Goal: Task Accomplishment & Management: Complete application form

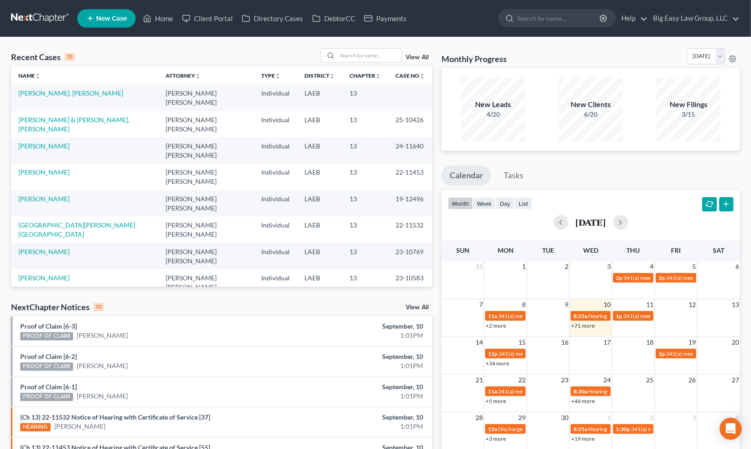
click at [422, 56] on link "View All" at bounding box center [416, 57] width 23 height 6
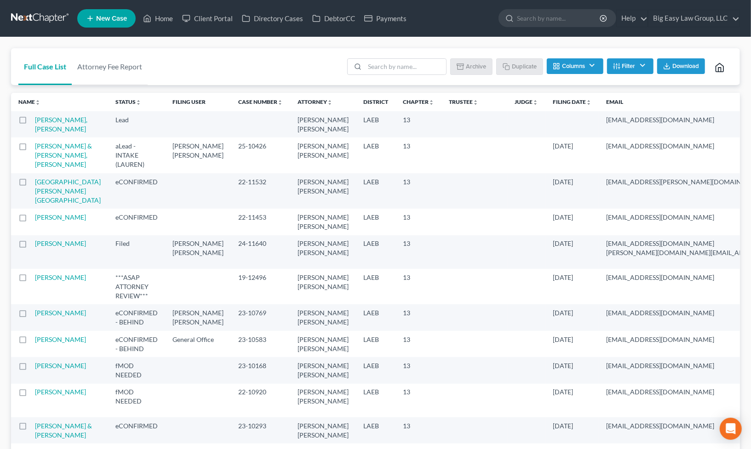
click at [693, 66] on span "Download" at bounding box center [685, 66] width 27 height 7
click at [165, 17] on link "Home" at bounding box center [157, 18] width 39 height 17
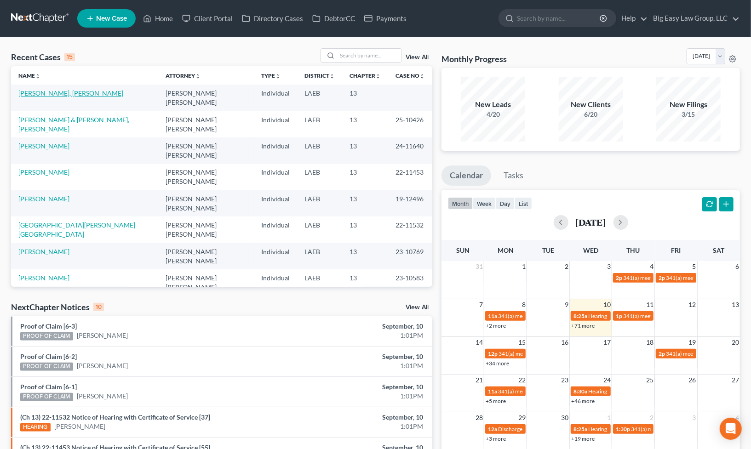
click at [70, 91] on link "[PERSON_NAME], [PERSON_NAME]" at bounding box center [70, 93] width 105 height 8
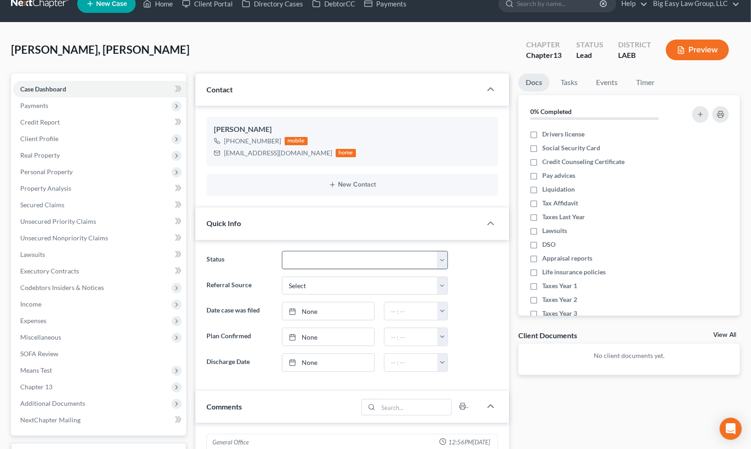
scroll to position [15, 0]
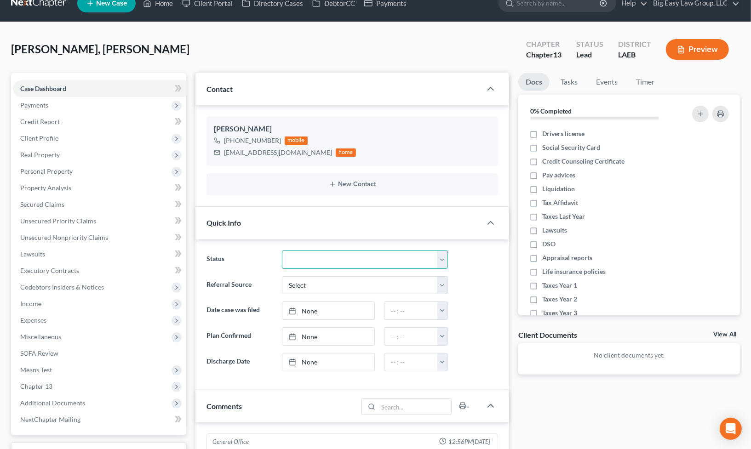
click at [384, 259] on select "aLead - Inactive/Rejected aLead - INTAKE (LAUREN) ***ASAP ATTORNEY REVIEW*** **…" at bounding box center [365, 259] width 166 height 18
click at [430, 50] on div "Matthew, Sharmain Upgraded Chapter Chapter 13 Status Lead District LAEB Preview" at bounding box center [375, 53] width 728 height 40
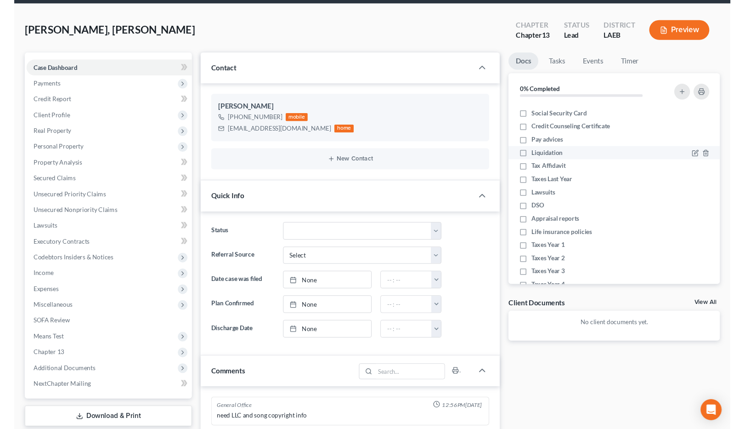
scroll to position [0, 0]
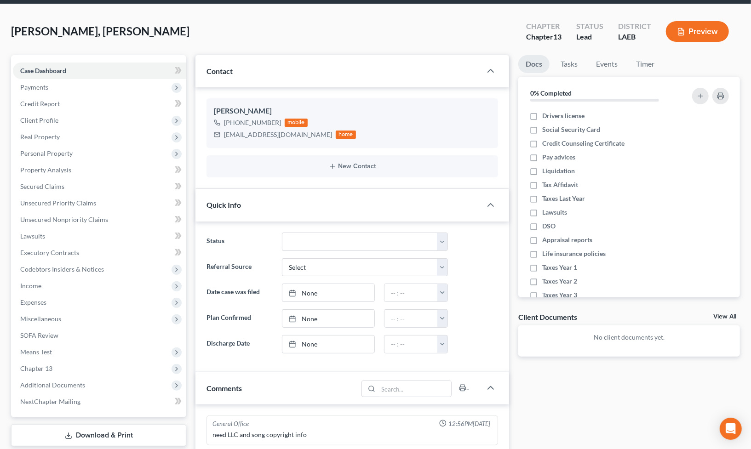
click at [483, 40] on div "Matthew, Sharmain Upgraded Chapter Chapter 13 Status Lead District LAEB Preview" at bounding box center [375, 35] width 728 height 40
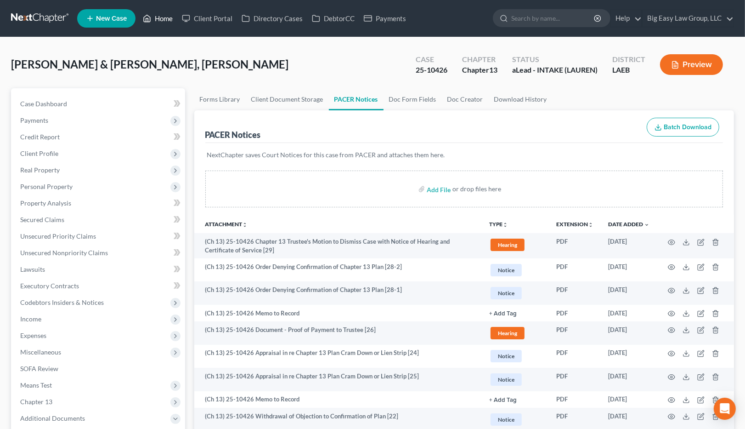
click at [161, 12] on link "Home" at bounding box center [157, 18] width 39 height 17
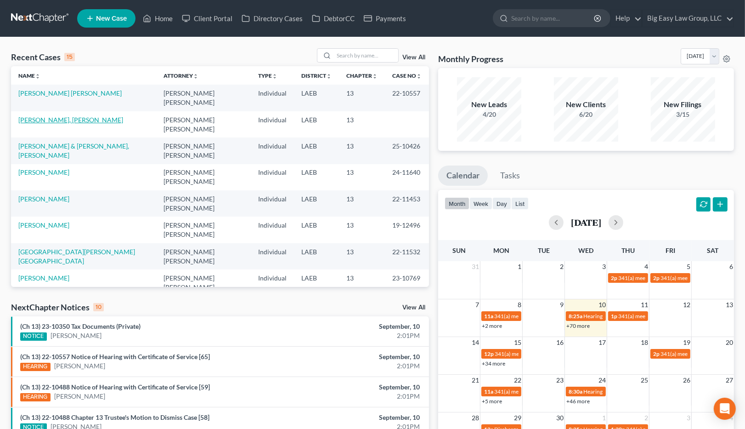
click at [47, 116] on link "[PERSON_NAME], [PERSON_NAME]" at bounding box center [70, 120] width 105 height 8
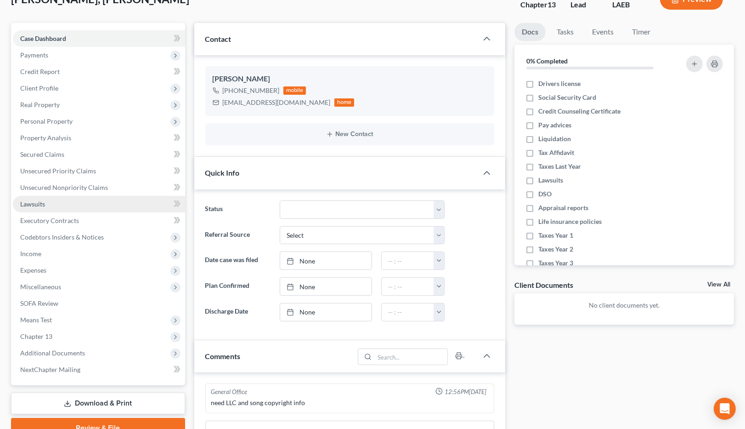
scroll to position [72, 0]
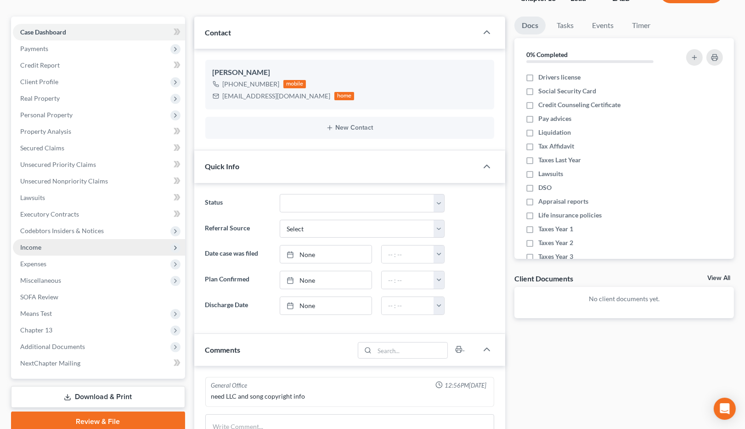
click at [82, 254] on span "Income" at bounding box center [99, 247] width 172 height 17
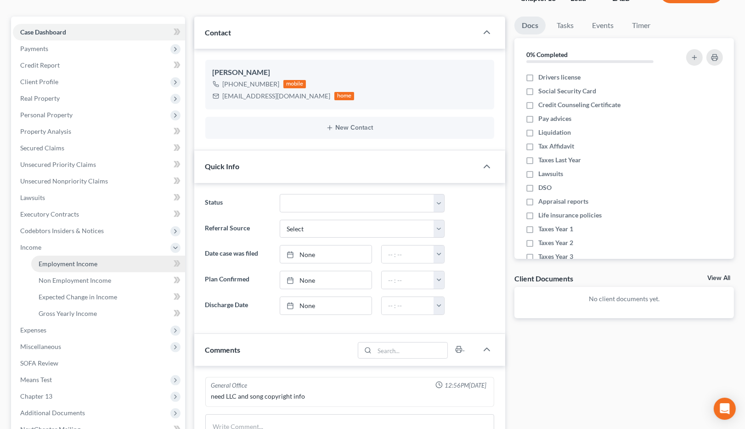
click at [88, 260] on span "Employment Income" at bounding box center [68, 264] width 59 height 8
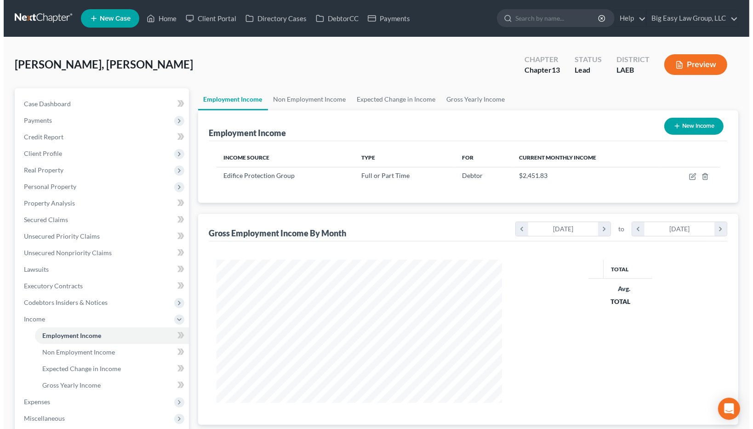
scroll to position [143, 304]
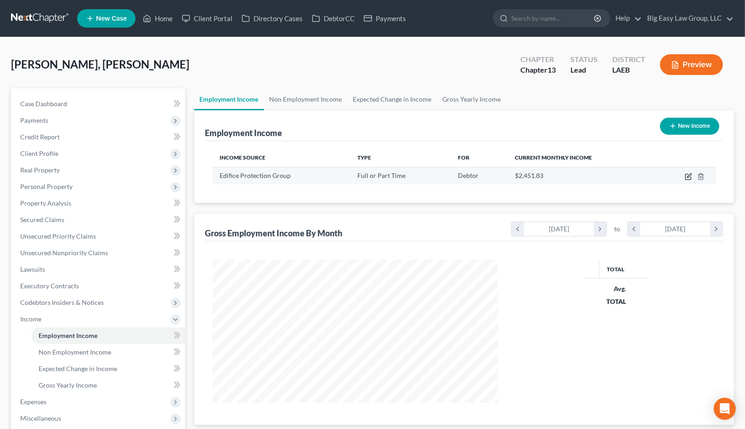
click at [685, 176] on icon "button" at bounding box center [688, 176] width 7 height 7
select select "0"
select select "19"
select select "2"
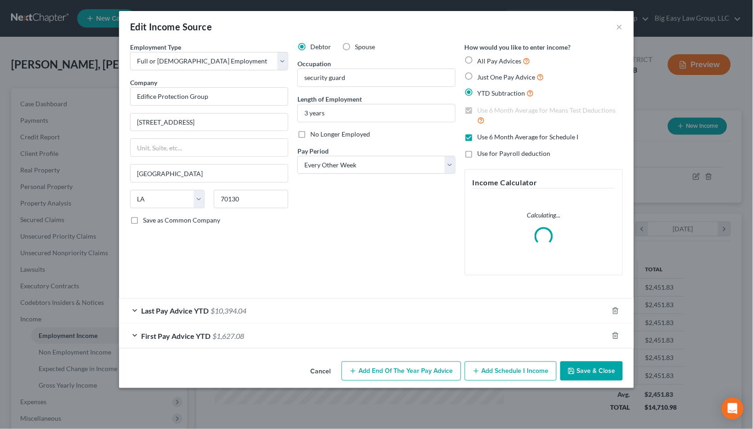
scroll to position [165, 308]
click at [195, 308] on span "Last Pay Advice YTD" at bounding box center [175, 310] width 68 height 9
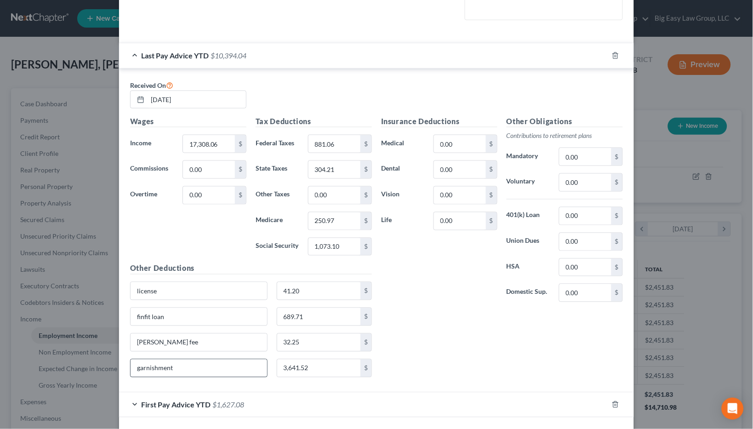
scroll to position [295, 0]
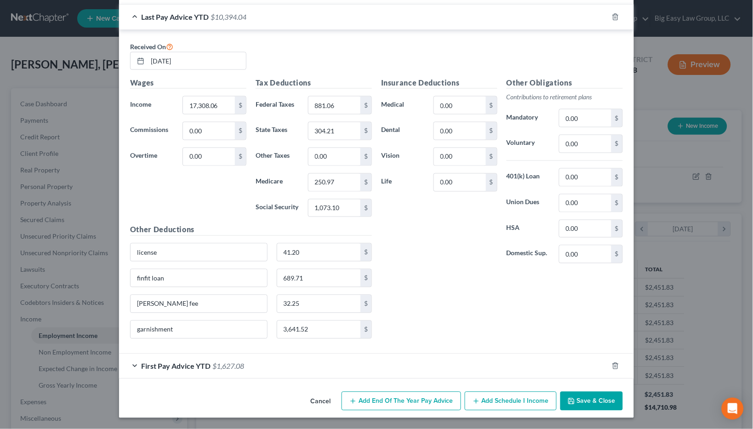
drag, startPoint x: 218, startPoint y: 364, endPoint x: 227, endPoint y: 356, distance: 12.0
click at [218, 365] on span "$1,627.08" at bounding box center [228, 366] width 32 height 9
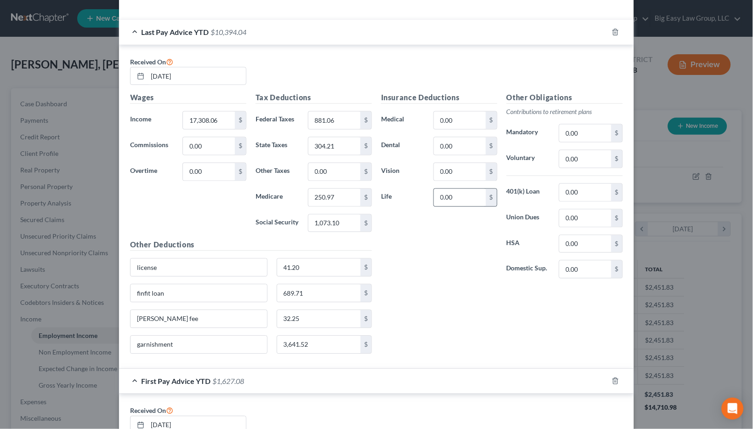
scroll to position [320, 0]
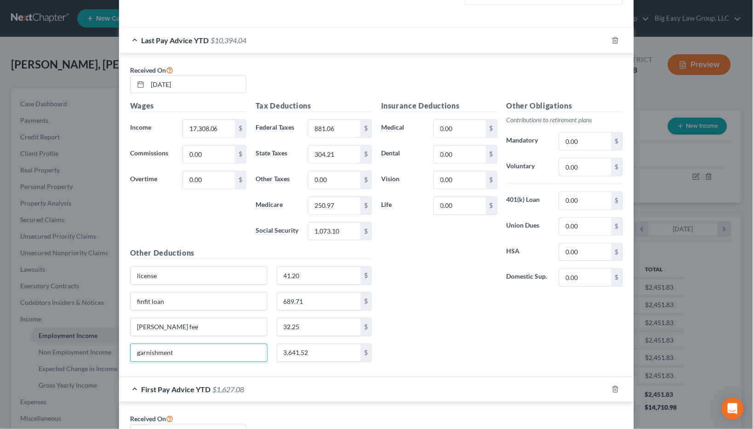
drag, startPoint x: 228, startPoint y: 355, endPoint x: 109, endPoint y: 337, distance: 120.3
click at [109, 337] on div "Edit Income Source × Employment Type * Select Full or [DEMOGRAPHIC_DATA] Employ…" at bounding box center [376, 214] width 753 height 429
drag, startPoint x: 351, startPoint y: 360, endPoint x: 318, endPoint y: 337, distance: 40.6
click at [321, 353] on input "3,641.52" at bounding box center [319, 352] width 84 height 17
drag, startPoint x: 311, startPoint y: 324, endPoint x: 258, endPoint y: 316, distance: 53.4
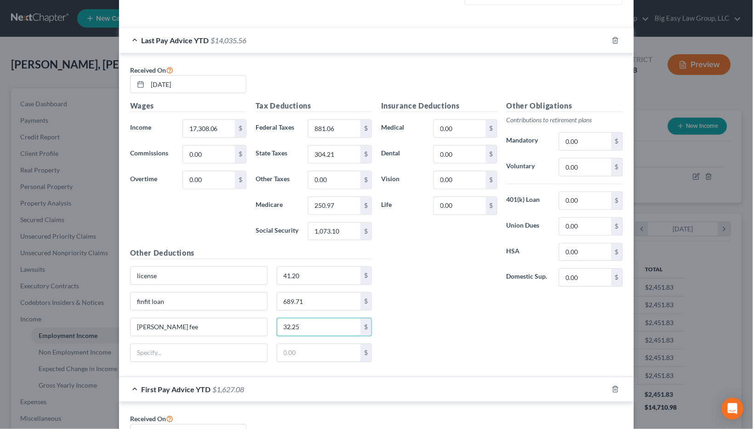
click at [259, 316] on div "Other Deductions license 41.20 $ finfit loan 689.71 $ [PERSON_NAME] fee 32.25 $…" at bounding box center [250, 308] width 251 height 121
drag, startPoint x: 309, startPoint y: 332, endPoint x: 210, endPoint y: 318, distance: 100.7
click at [260, 325] on div "[PERSON_NAME] fee 32.25 $" at bounding box center [250, 331] width 251 height 26
drag, startPoint x: 199, startPoint y: 325, endPoint x: 122, endPoint y: 317, distance: 77.2
click at [125, 318] on div "Other Deductions license 41.20 $ finfit loan 689.71 $ [PERSON_NAME] fee $ $" at bounding box center [250, 308] width 251 height 121
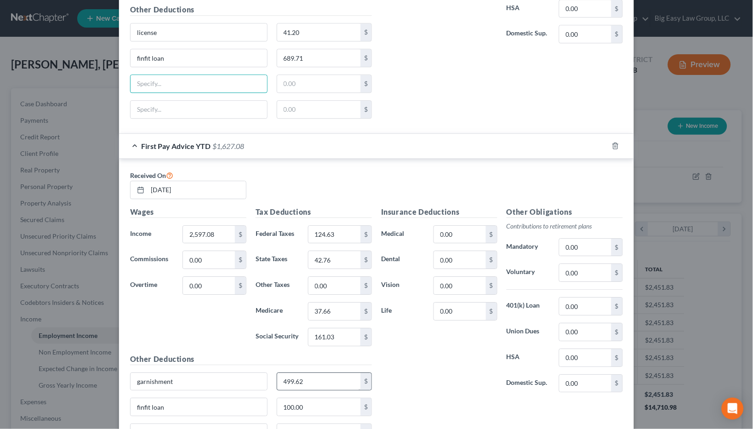
scroll to position [658, 0]
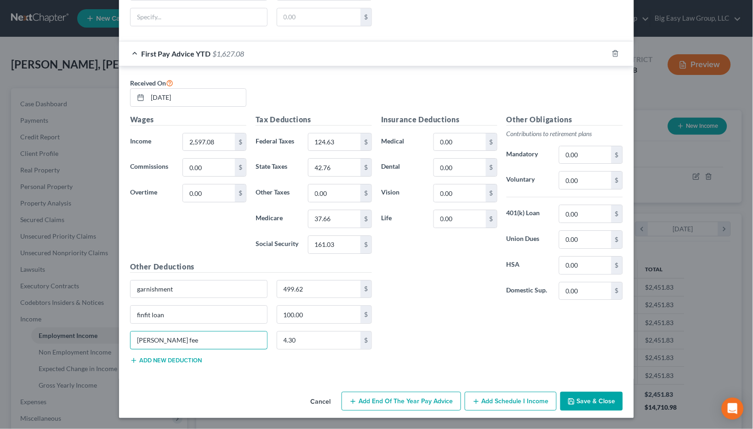
drag, startPoint x: 226, startPoint y: 336, endPoint x: 100, endPoint y: 320, distance: 126.9
click at [98, 320] on div "Edit Income Source × Employment Type * Select Full or [DEMOGRAPHIC_DATA] Employ…" at bounding box center [376, 214] width 753 height 429
drag, startPoint x: 312, startPoint y: 346, endPoint x: 271, endPoint y: 346, distance: 41.4
click at [272, 346] on div "4.30 $" at bounding box center [324, 340] width 105 height 18
drag, startPoint x: 324, startPoint y: 291, endPoint x: 242, endPoint y: 273, distance: 84.2
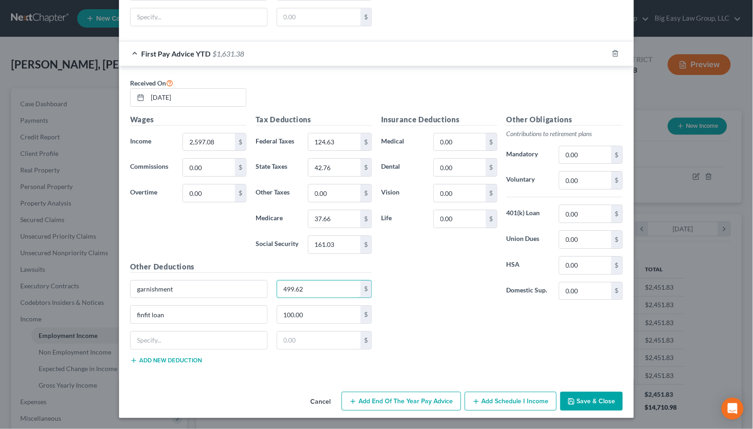
click at [249, 274] on div "Other Deductions garnishment 499.62 $ finfit loan 100.00 $ $ Add new deduction" at bounding box center [250, 316] width 251 height 110
drag, startPoint x: 306, startPoint y: 288, endPoint x: 238, endPoint y: 284, distance: 68.1
click at [258, 281] on div "garnishment 499.62 $" at bounding box center [250, 293] width 251 height 26
drag, startPoint x: 206, startPoint y: 289, endPoint x: 129, endPoint y: 282, distance: 77.5
click at [121, 284] on div "Received On [DATE] Wages Income * 2,597.08 $ Commissions 0.00 $ Overtime 0.00 $…" at bounding box center [376, 222] width 515 height 313
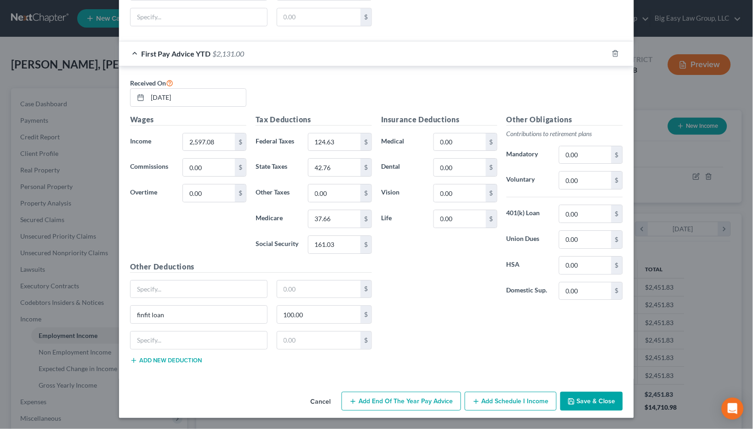
drag, startPoint x: 395, startPoint y: 256, endPoint x: 317, endPoint y: 269, distance: 79.1
click at [395, 256] on div "Insurance Deductions Medical 0.00 $ Dental 0.00 $ Vision 0.00 $ Life 0.00 $" at bounding box center [438, 210] width 125 height 193
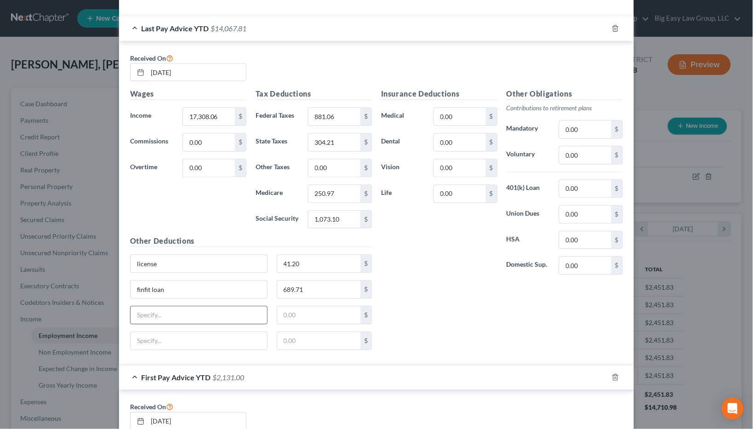
scroll to position [334, 0]
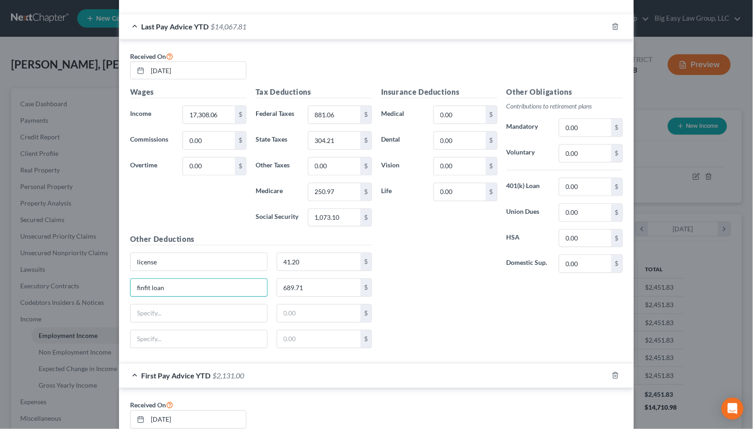
drag, startPoint x: 234, startPoint y: 288, endPoint x: 88, endPoint y: 277, distance: 147.0
click at [88, 277] on div "Edit Income Source × Employment Type * Select Full or [DEMOGRAPHIC_DATA] Employ…" at bounding box center [376, 214] width 753 height 429
click at [335, 296] on input "689.71" at bounding box center [319, 287] width 84 height 17
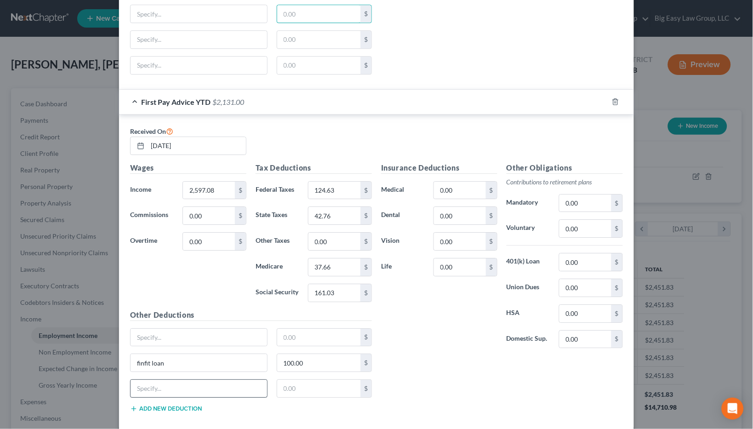
scroll to position [644, 0]
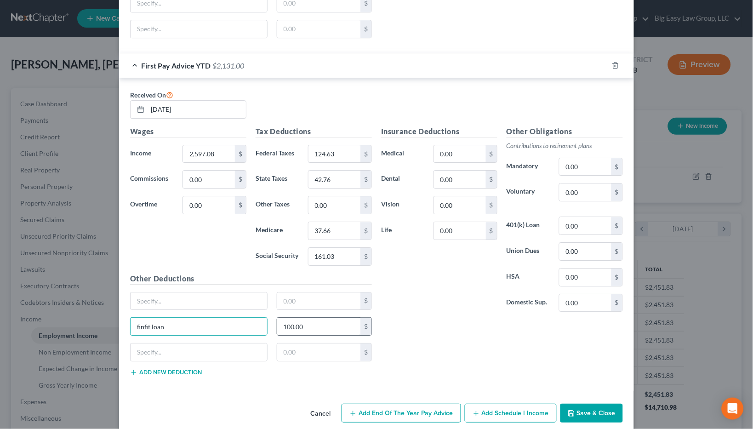
drag, startPoint x: 194, startPoint y: 335, endPoint x: 308, endPoint y: 336, distance: 114.0
click at [89, 320] on div "Edit Income Source × Employment Type * Select Full or [DEMOGRAPHIC_DATA] Employ…" at bounding box center [376, 214] width 753 height 429
click at [327, 335] on input "100.00" at bounding box center [319, 326] width 84 height 17
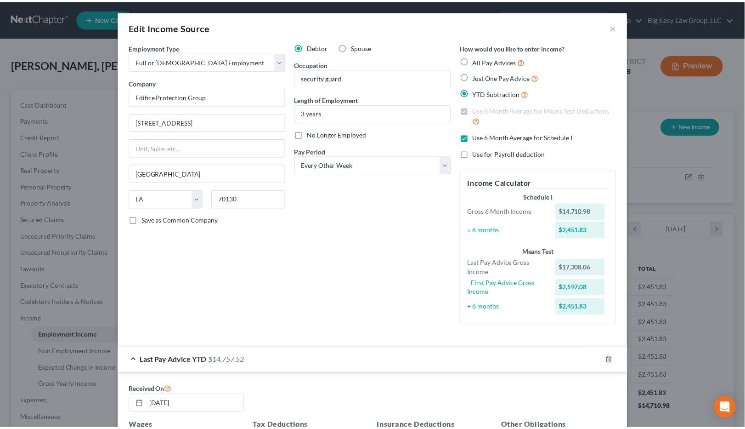
scroll to position [658, 0]
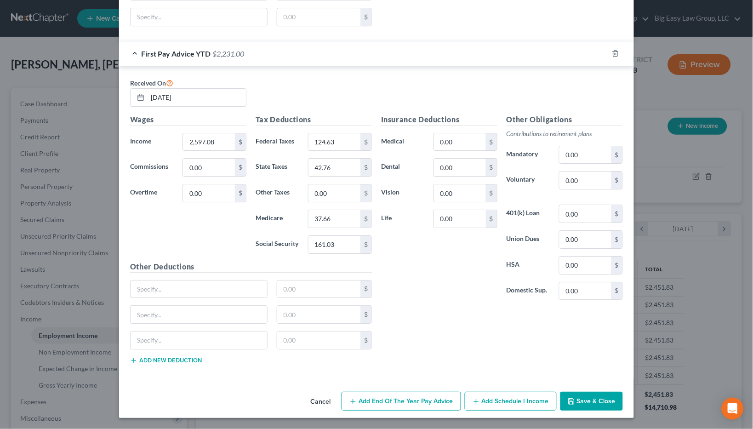
click at [592, 392] on button "Save & Close" at bounding box center [591, 401] width 63 height 19
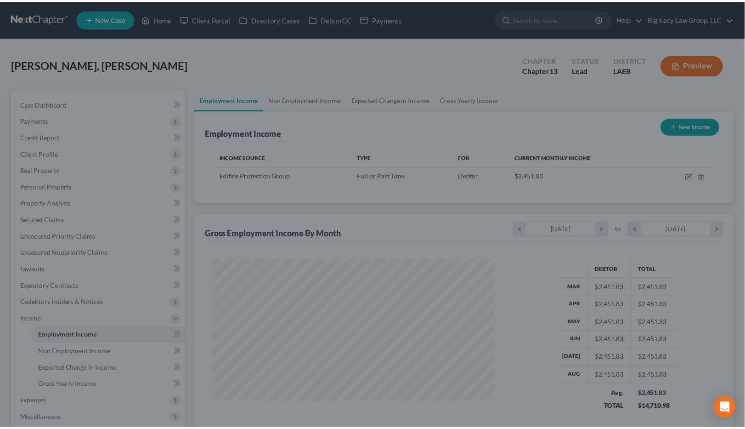
scroll to position [459430, 459291]
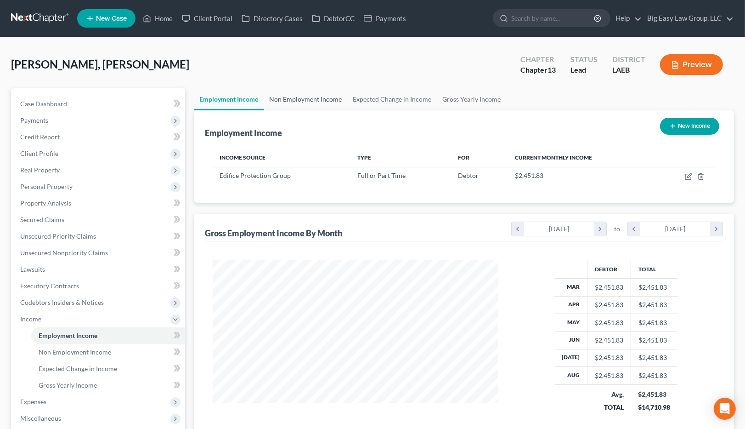
click at [318, 102] on link "Non Employment Income" at bounding box center [306, 99] width 84 height 22
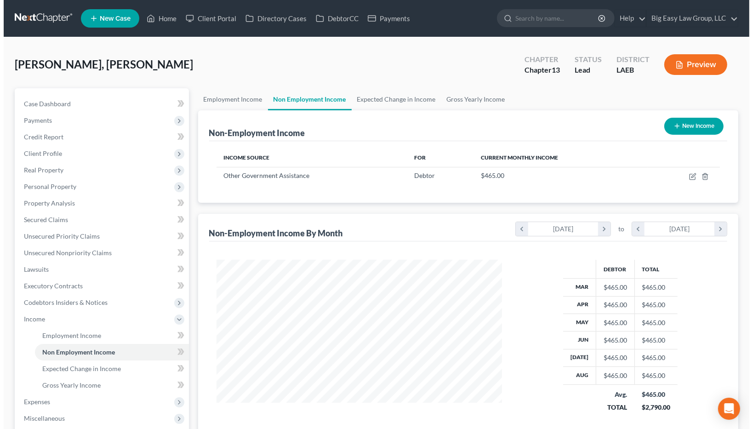
scroll to position [165, 304]
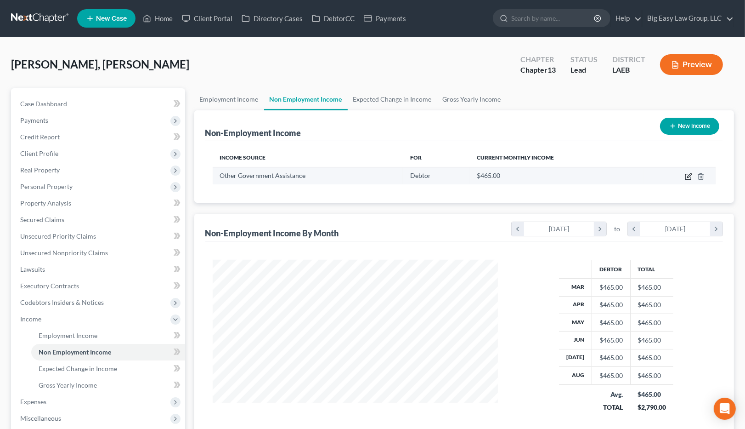
click at [687, 178] on icon "button" at bounding box center [688, 176] width 7 height 7
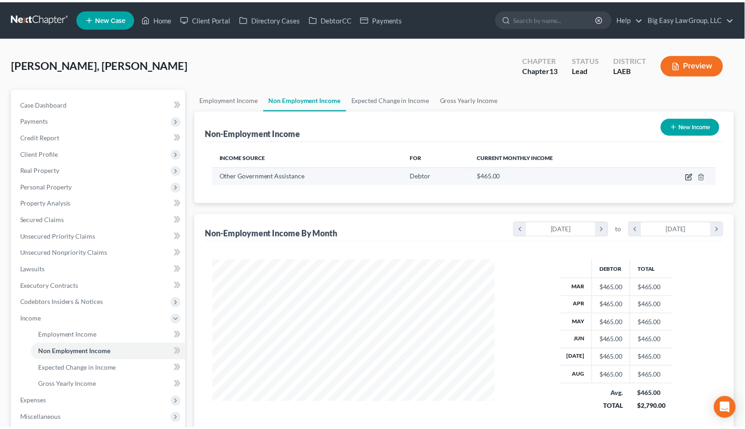
scroll to position [165, 308]
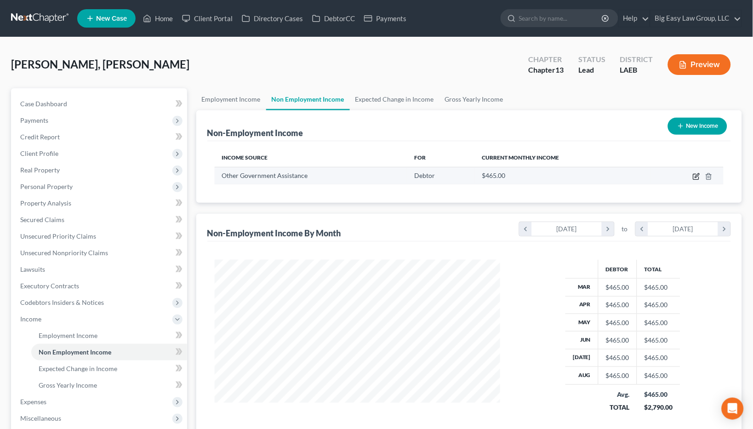
select select "5"
select select "0"
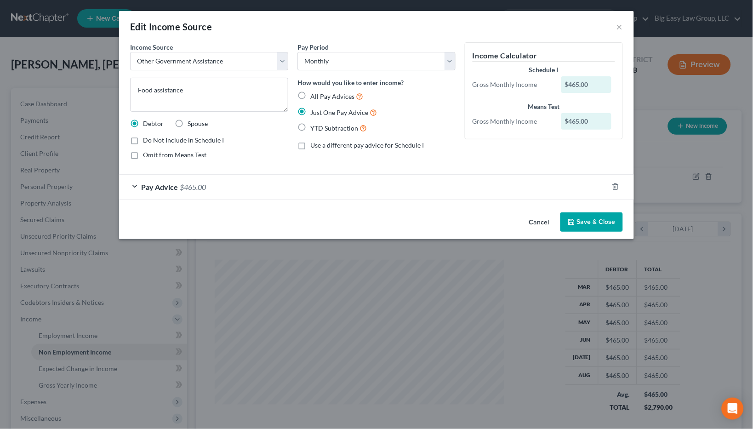
click at [573, 225] on polyline "button" at bounding box center [571, 223] width 3 height 2
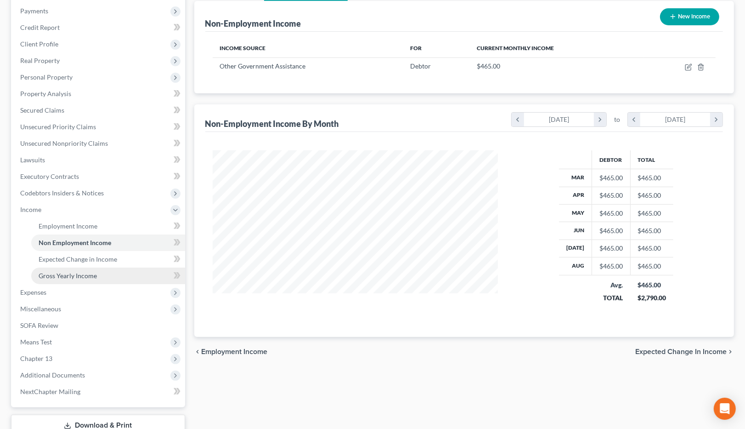
scroll to position [119, 0]
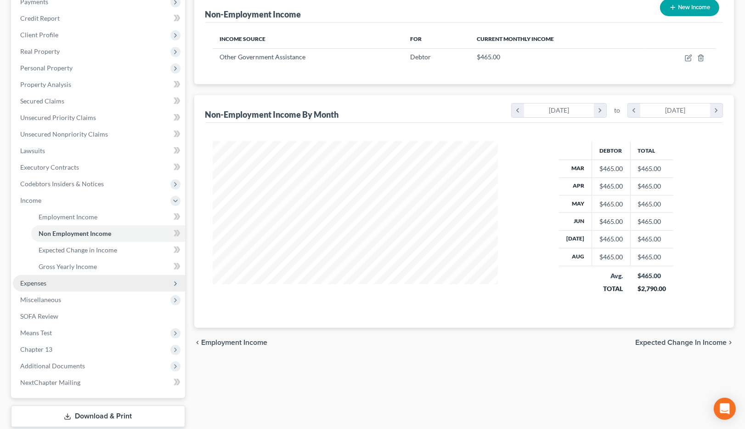
click at [83, 282] on span "Expenses" at bounding box center [99, 283] width 172 height 17
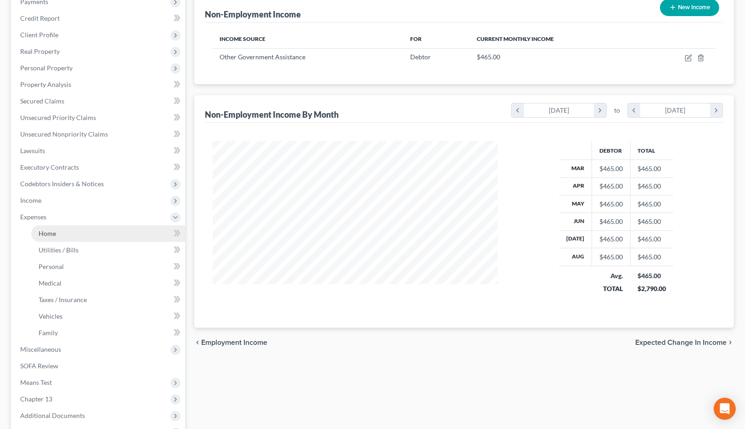
click at [68, 226] on link "Home" at bounding box center [108, 233] width 154 height 17
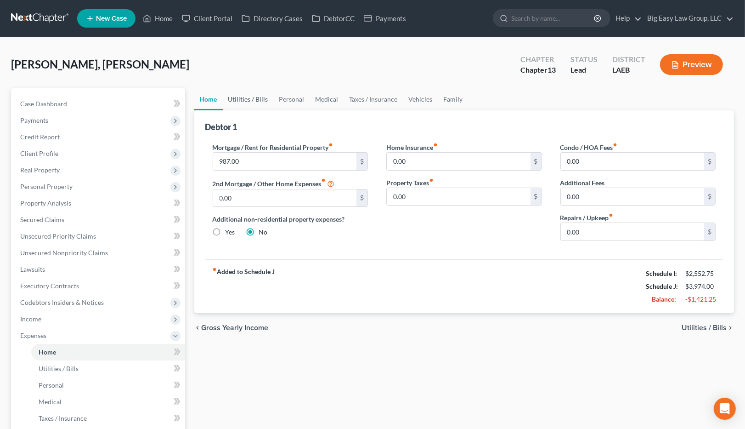
click at [245, 97] on link "Utilities / Bills" at bounding box center [248, 99] width 51 height 22
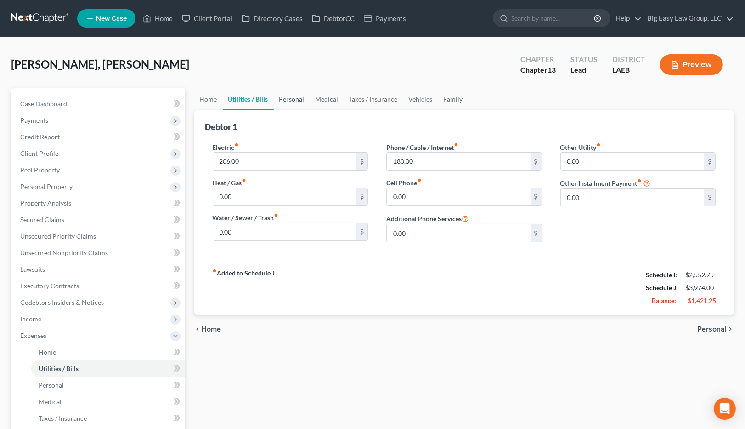
click at [289, 92] on link "Personal" at bounding box center [292, 99] width 36 height 22
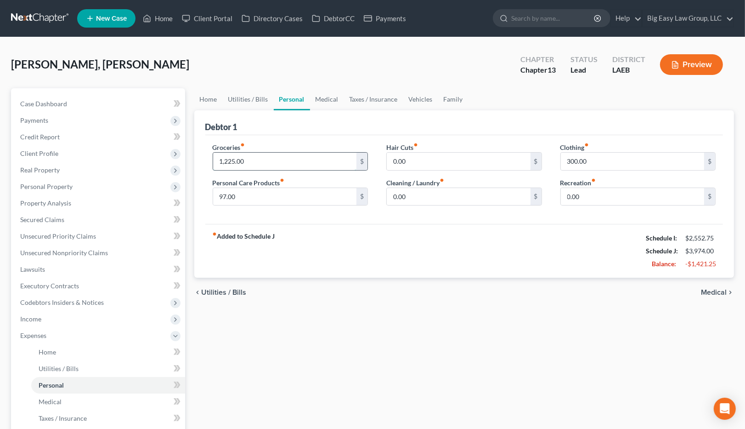
click at [266, 159] on input "1,225.00" at bounding box center [285, 161] width 144 height 17
type input "500"
click at [599, 159] on input "300.00" at bounding box center [633, 161] width 144 height 17
click at [338, 101] on link "Medical" at bounding box center [327, 99] width 34 height 22
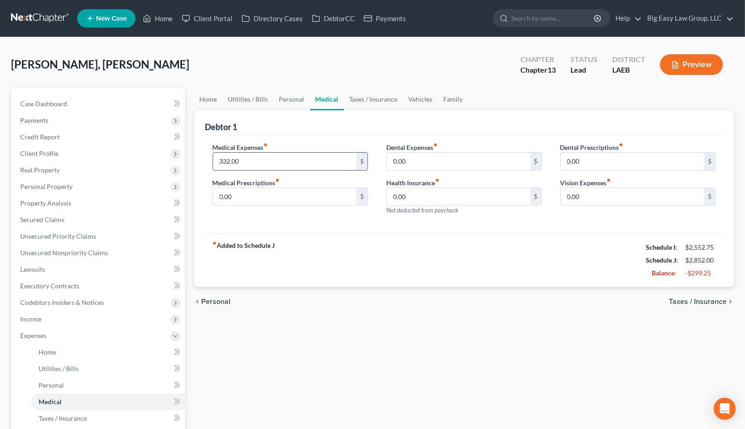
click at [313, 157] on input "332.00" at bounding box center [285, 161] width 144 height 17
drag, startPoint x: 254, startPoint y: 163, endPoint x: 116, endPoint y: 148, distance: 138.6
click at [116, 148] on div "Petition Navigation Case Dashboard Payments Invoices Payments Payments Credit R…" at bounding box center [372, 353] width 733 height 531
type input "0"
click at [358, 111] on div "Debtor 1" at bounding box center [464, 122] width 518 height 25
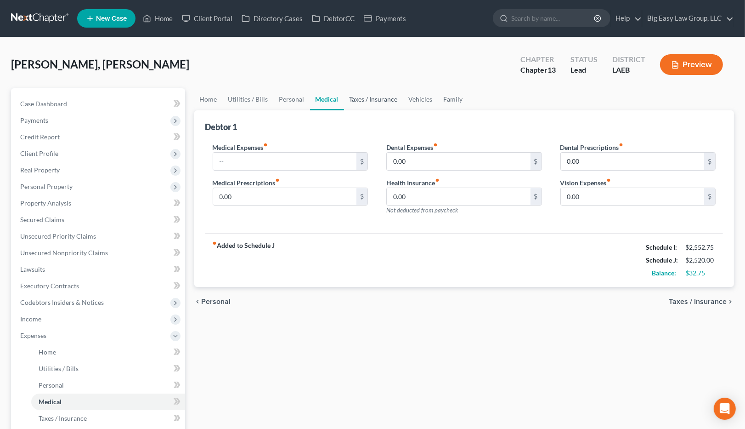
drag, startPoint x: 359, startPoint y: 97, endPoint x: 344, endPoint y: 99, distance: 15.7
click at [359, 97] on link "Taxes / Insurance" at bounding box center [373, 99] width 59 height 22
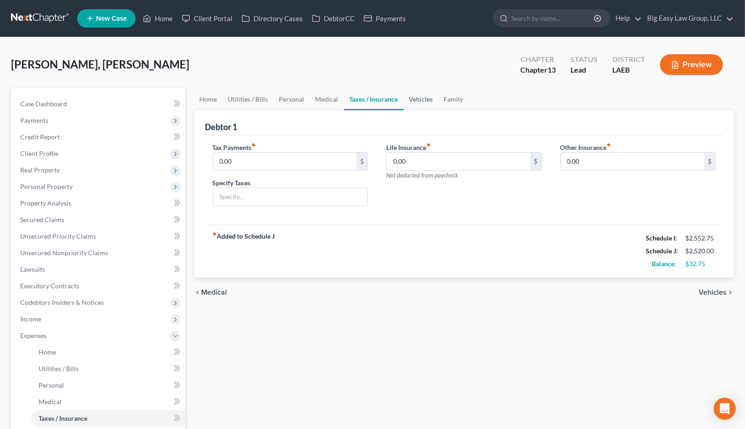
click at [426, 98] on link "Vehicles" at bounding box center [421, 99] width 35 height 22
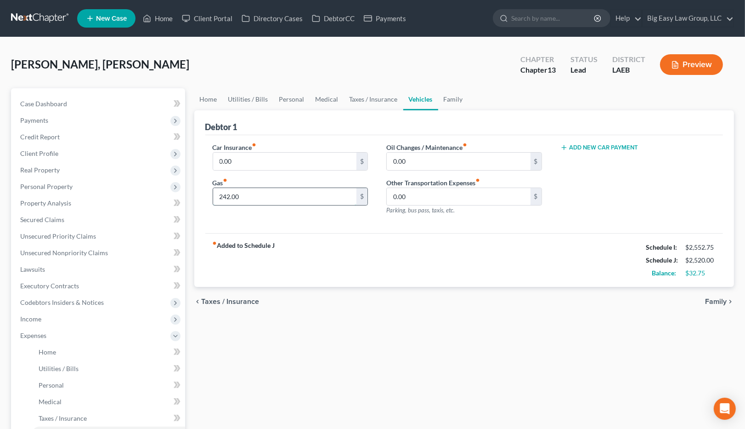
click at [273, 200] on input "242.00" at bounding box center [285, 196] width 144 height 17
type input "200"
click at [451, 101] on link "Family" at bounding box center [453, 99] width 30 height 22
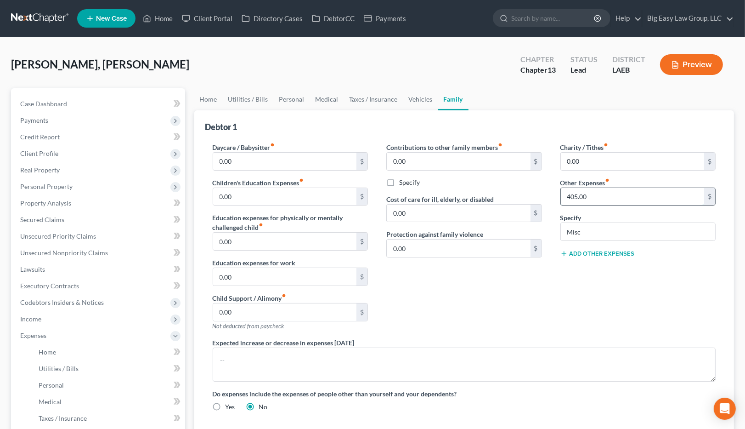
click at [601, 197] on input "405.00" at bounding box center [633, 196] width 144 height 17
click at [565, 314] on div "Charity / Tithes fiber_manual_record 0.00 $ Other Expenses fiber_manual_record …" at bounding box center [639, 239] width 174 height 195
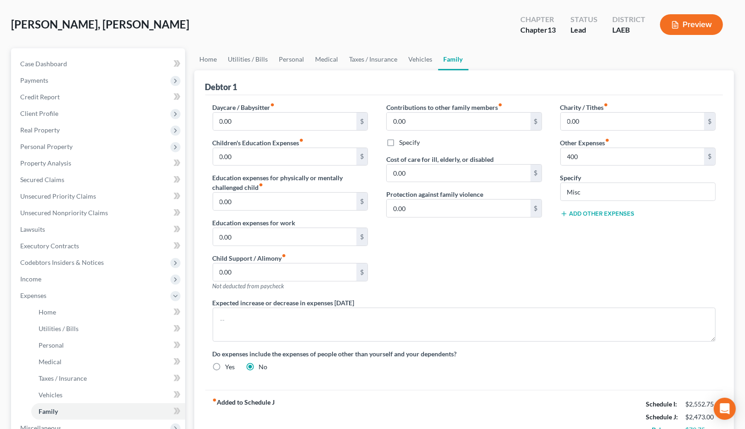
scroll to position [221, 0]
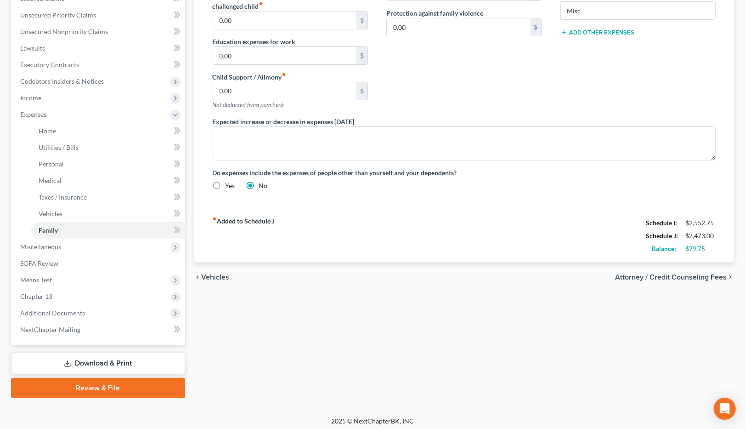
click at [432, 341] on div "Home Utilities / Bills Personal Medical Taxes / Insurance Vehicles Family Debto…" at bounding box center [465, 132] width 550 height 531
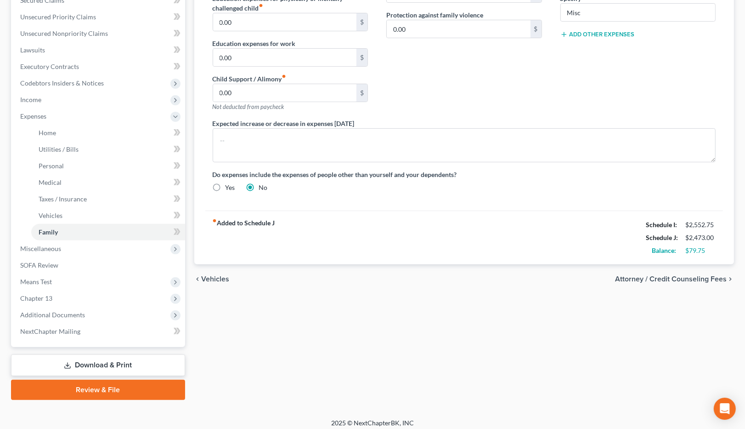
scroll to position [224, 0]
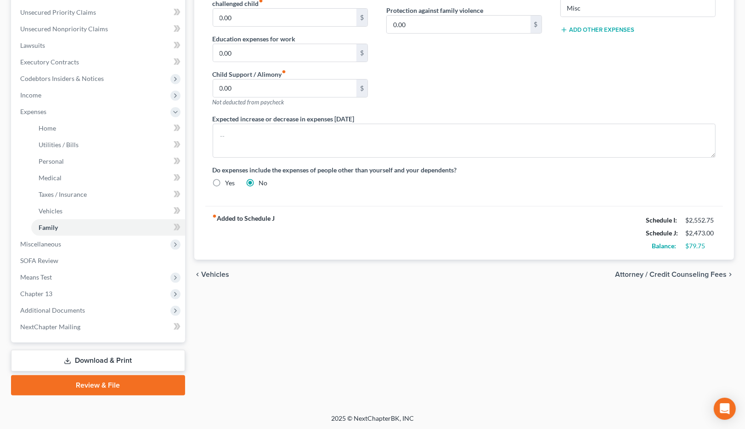
drag, startPoint x: 153, startPoint y: 357, endPoint x: 160, endPoint y: 352, distance: 8.5
click at [153, 357] on link "Download & Print" at bounding box center [98, 361] width 174 height 22
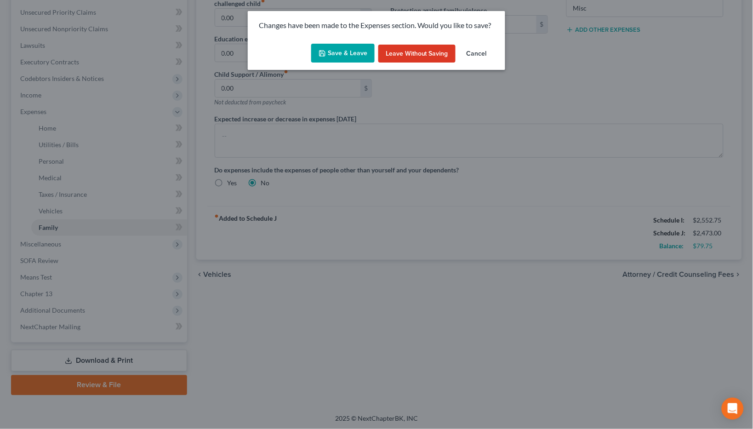
click at [362, 54] on button "Save & Leave" at bounding box center [342, 53] width 63 height 19
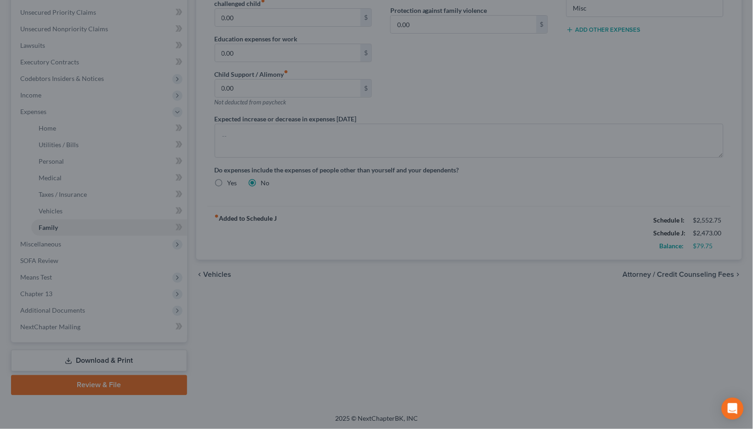
type input "400.00"
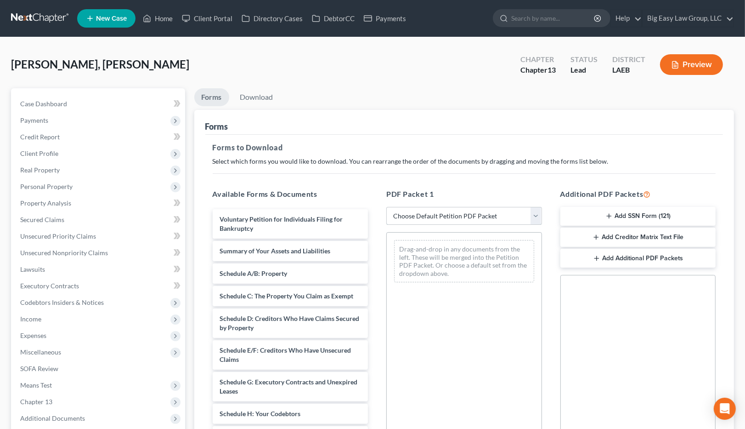
click at [491, 214] on select "Choose Default Petition PDF Packet Complete Bankruptcy Petition (all forms and …" at bounding box center [465, 216] width 156 height 18
select select "0"
click at [387, 207] on select "Choose Default Petition PDF Packet Complete Bankruptcy Petition (all forms and …" at bounding box center [465, 216] width 156 height 18
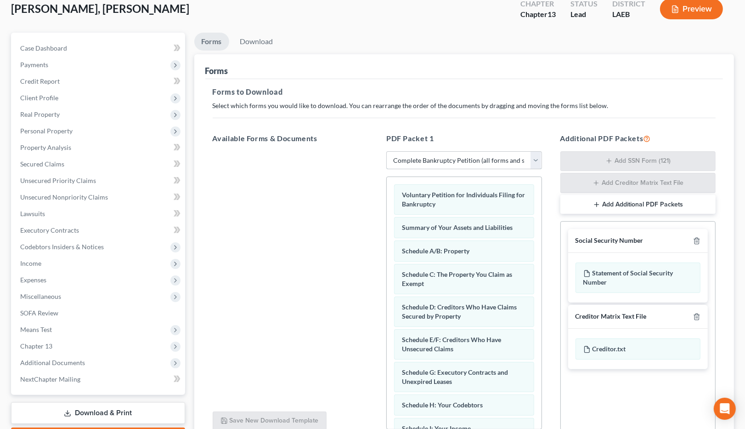
scroll to position [63, 0]
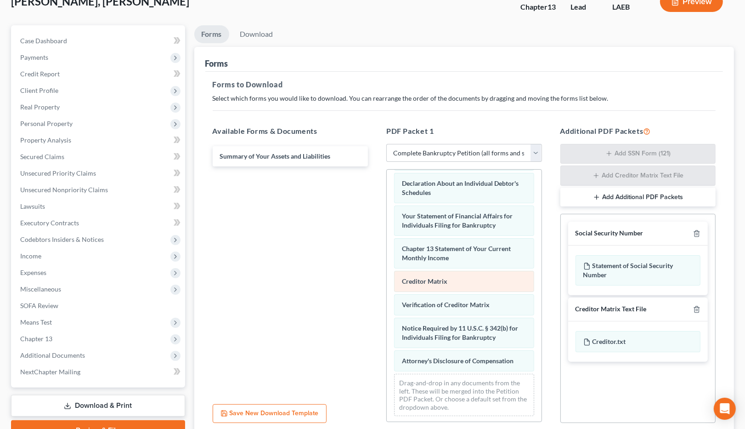
scroll to position [264, 0]
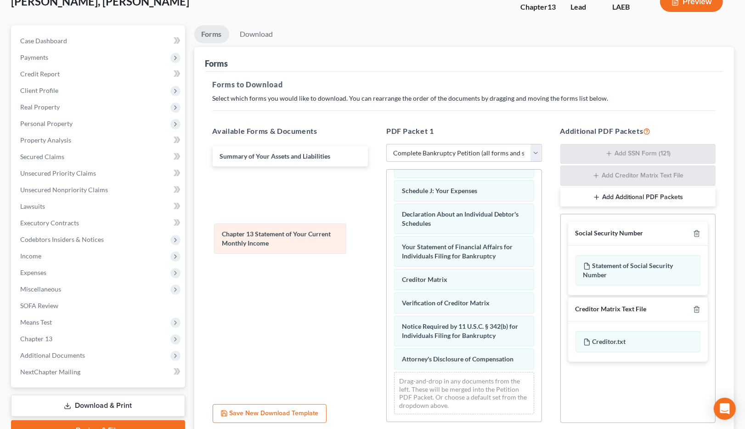
drag, startPoint x: 460, startPoint y: 252, endPoint x: 279, endPoint y: 239, distance: 181.5
click at [387, 240] on div "Chapter 13 Statement of Your Current Monthly Income Voluntary Petition for Indi…" at bounding box center [464, 180] width 155 height 482
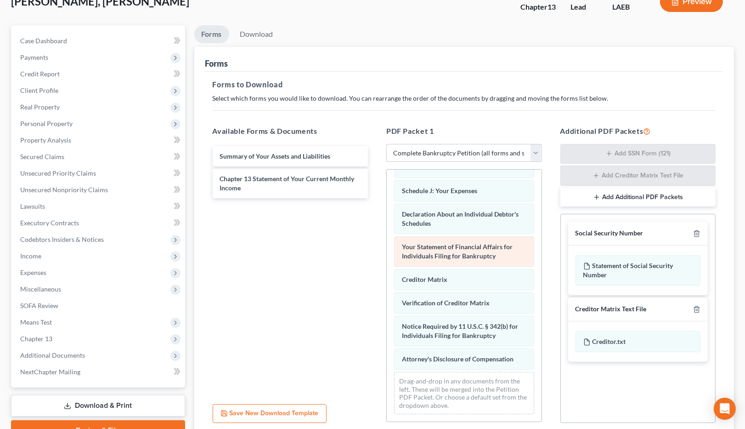
scroll to position [231, 0]
click at [695, 308] on icon "button" at bounding box center [697, 309] width 4 height 6
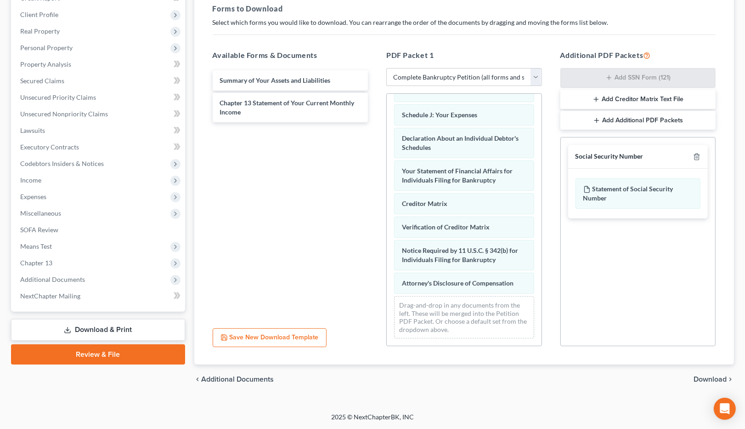
click at [702, 379] on span "Download" at bounding box center [710, 378] width 33 height 7
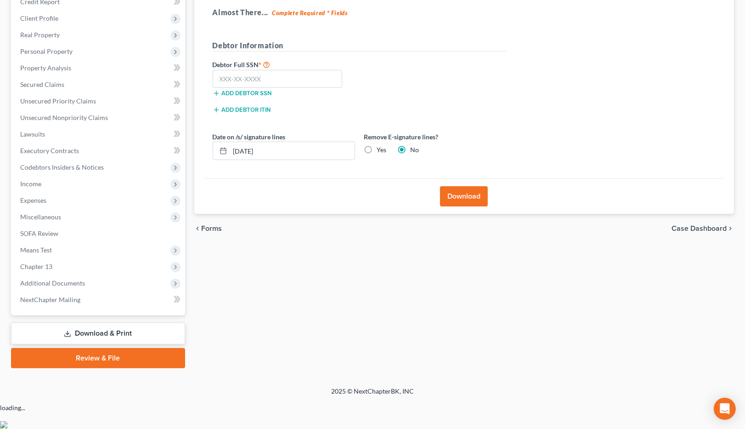
scroll to position [108, 0]
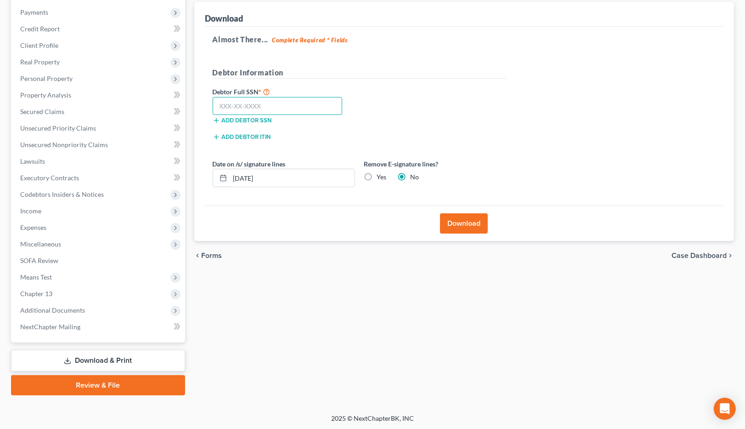
click at [238, 104] on input "text" at bounding box center [278, 106] width 130 height 18
type input "438-63-6216"
click at [474, 222] on button "Download" at bounding box center [464, 223] width 48 height 20
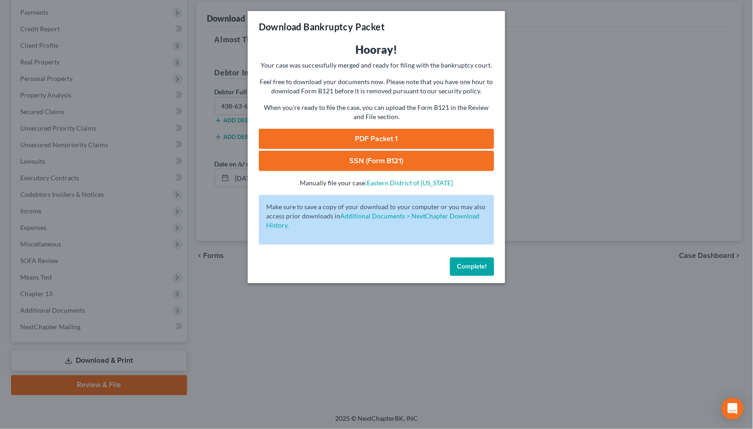
click at [374, 136] on link "PDF Packet 1" at bounding box center [376, 139] width 235 height 20
click at [0, 0] on div "Download Bankruptcy Packet Hooray! Your case was successfully merged and ready …" at bounding box center [376, 214] width 753 height 429
click at [358, 166] on link "SSN (Form B121)" at bounding box center [376, 161] width 235 height 20
click at [480, 267] on span "Complete!" at bounding box center [471, 266] width 29 height 8
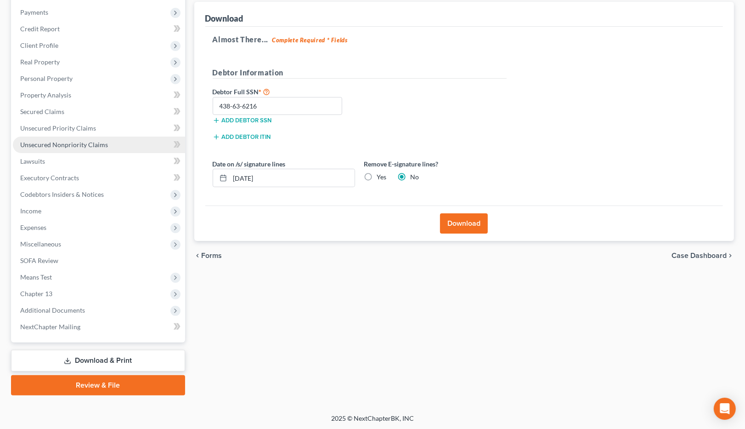
click at [93, 139] on link "Unsecured Nonpriority Claims" at bounding box center [99, 144] width 172 height 17
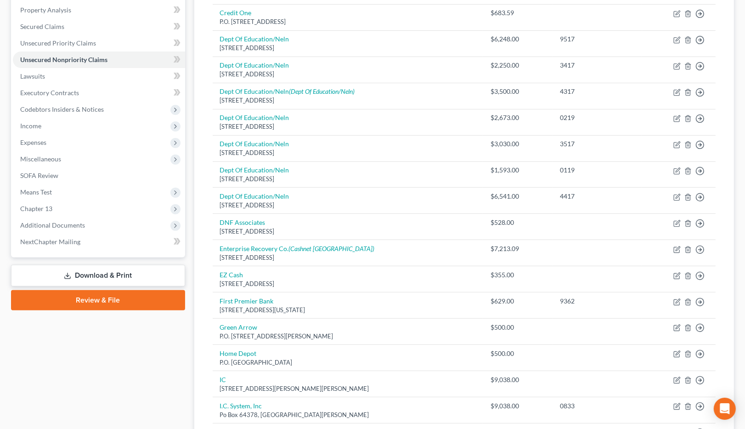
scroll to position [523, 0]
